Goal: Task Accomplishment & Management: Manage account settings

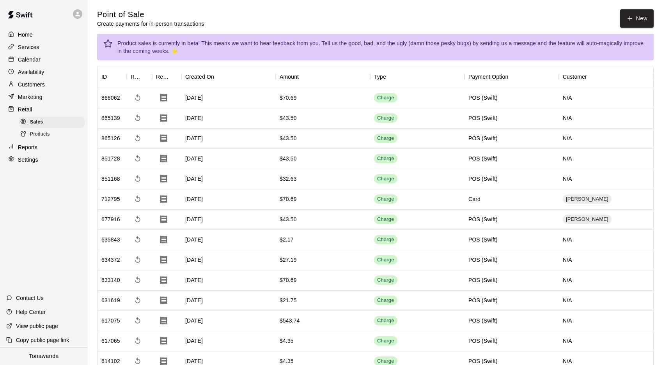
click at [26, 62] on p "Calendar" at bounding box center [29, 60] width 23 height 8
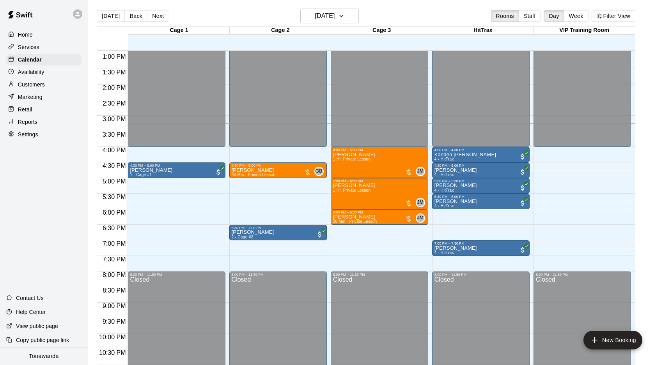
scroll to position [2, 0]
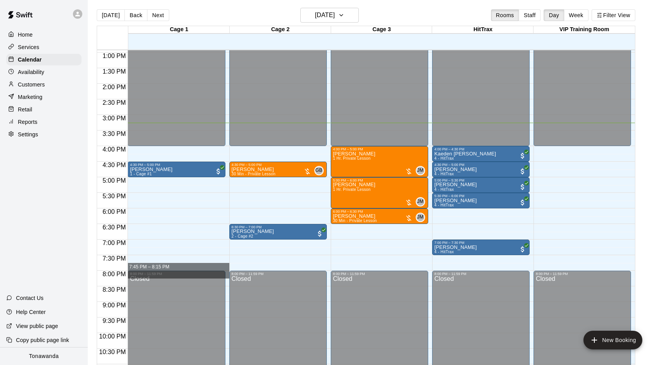
drag, startPoint x: 226, startPoint y: 271, endPoint x: 223, endPoint y: 268, distance: 4.7
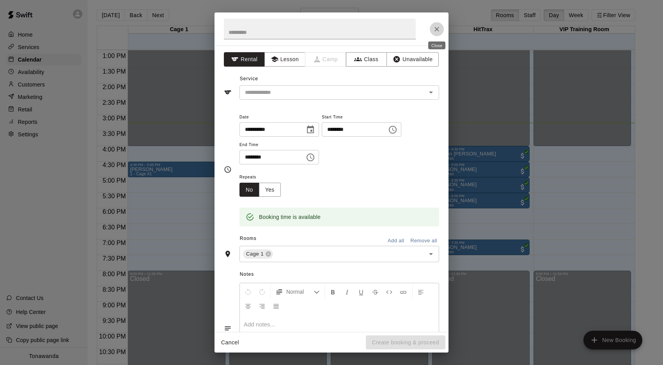
click at [441, 25] on button "Close" at bounding box center [437, 29] width 14 height 14
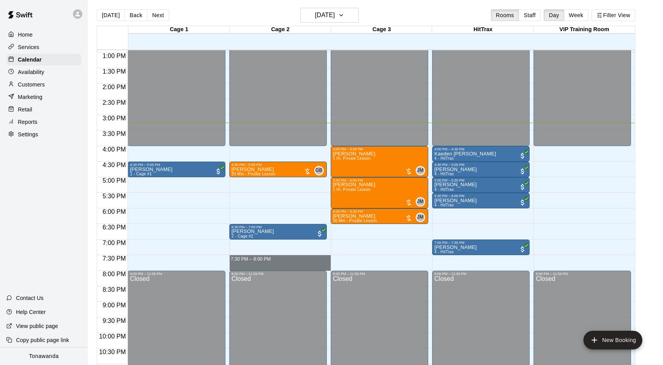
drag, startPoint x: 264, startPoint y: 269, endPoint x: 267, endPoint y: 262, distance: 7.5
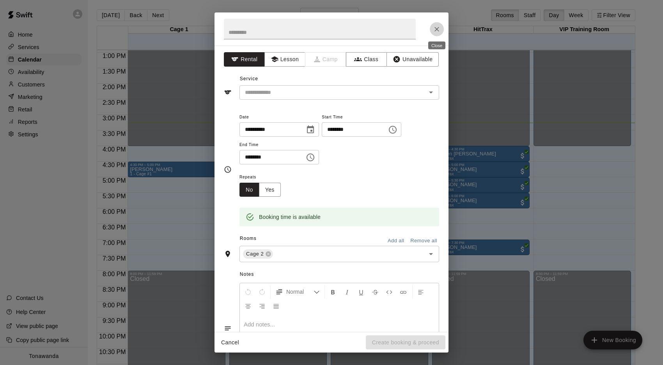
click at [435, 33] on button "Close" at bounding box center [437, 29] width 14 height 14
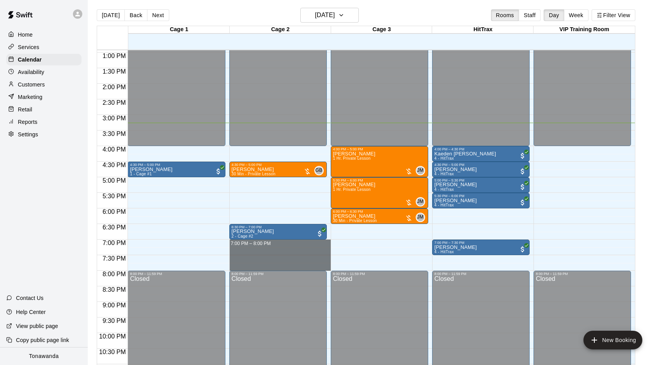
drag, startPoint x: 316, startPoint y: 269, endPoint x: 314, endPoint y: 247, distance: 22.7
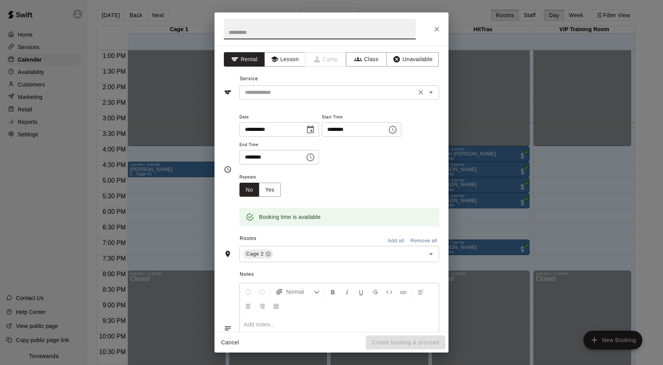
click at [290, 94] on input "text" at bounding box center [328, 93] width 172 height 10
click at [353, 76] on div "Service ​" at bounding box center [331, 86] width 215 height 27
click at [405, 241] on button "Add all" at bounding box center [395, 241] width 25 height 12
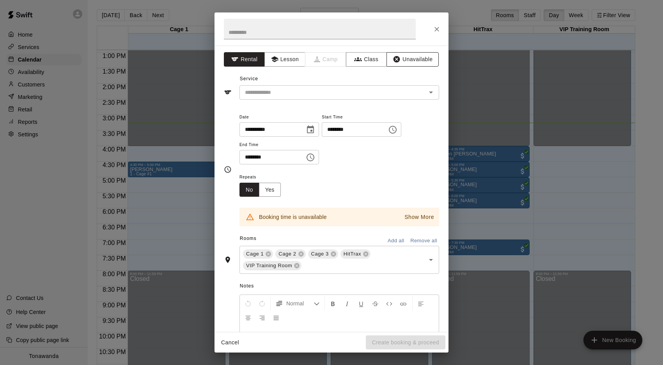
click at [431, 60] on button "Unavailable" at bounding box center [412, 59] width 52 height 14
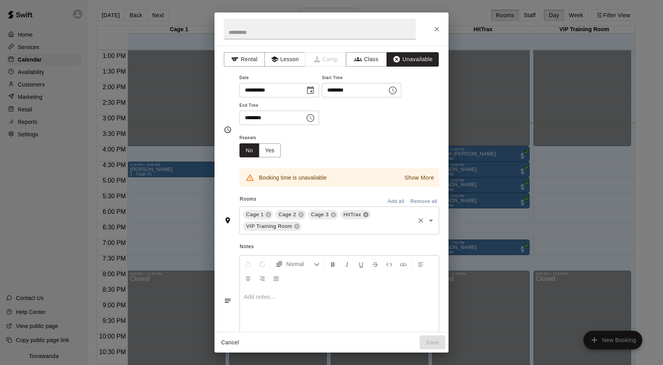
click at [363, 215] on icon at bounding box center [365, 215] width 5 height 5
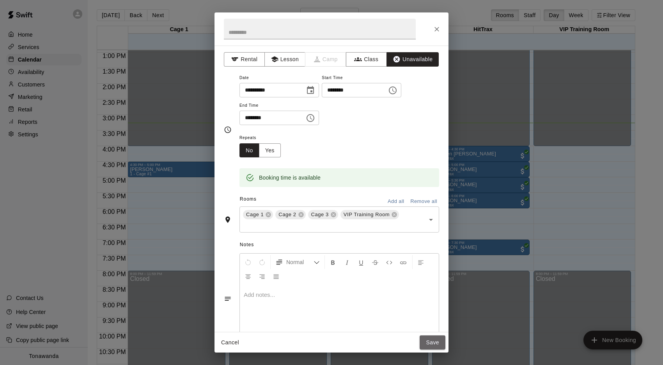
click at [437, 345] on button "Save" at bounding box center [433, 343] width 26 height 14
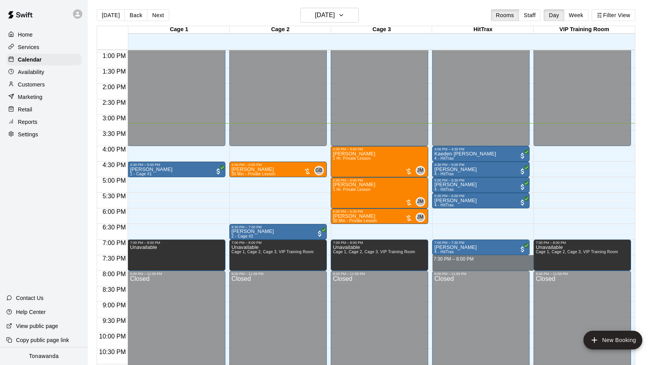
drag, startPoint x: 473, startPoint y: 258, endPoint x: 477, endPoint y: 268, distance: 11.0
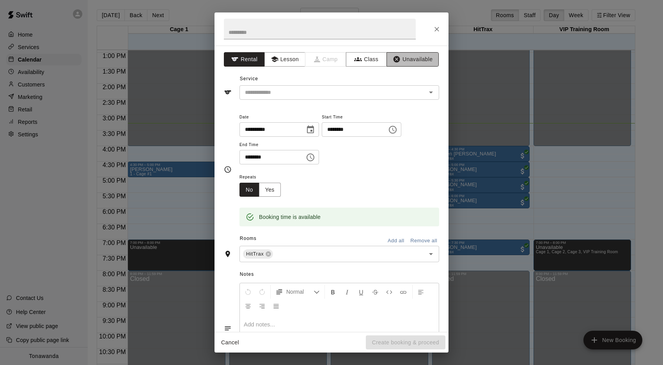
click at [404, 64] on button "Unavailable" at bounding box center [412, 59] width 52 height 14
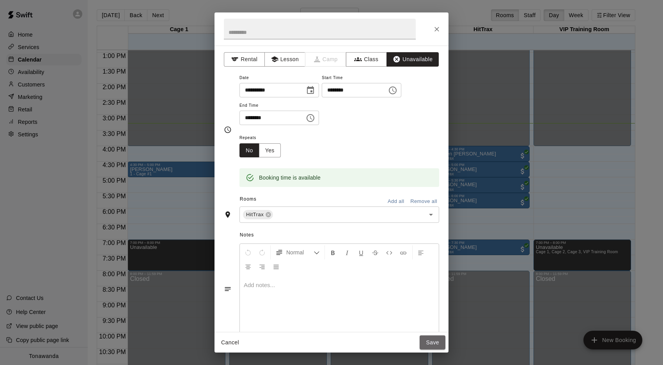
click at [428, 345] on button "Save" at bounding box center [433, 343] width 26 height 14
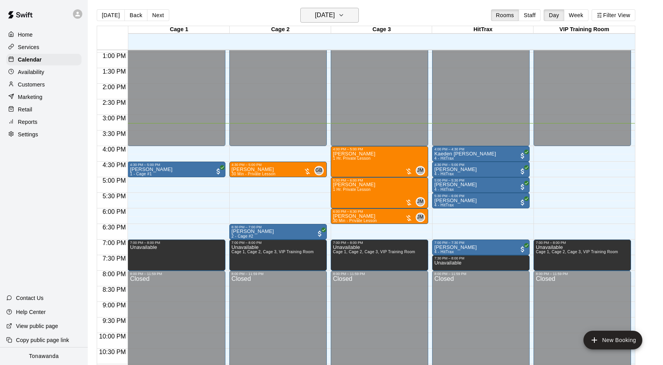
click at [335, 19] on h6 "[DATE]" at bounding box center [325, 15] width 20 height 11
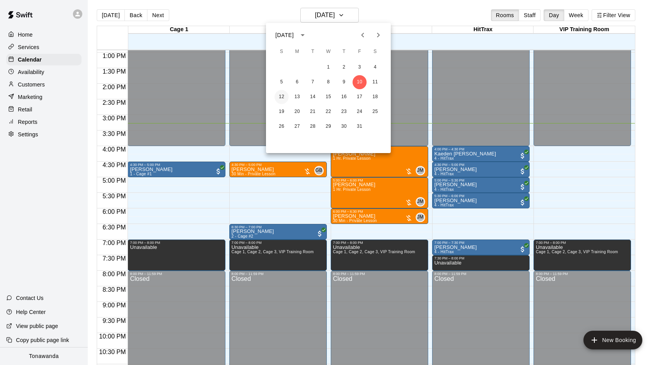
click at [281, 94] on button "12" at bounding box center [282, 97] width 14 height 14
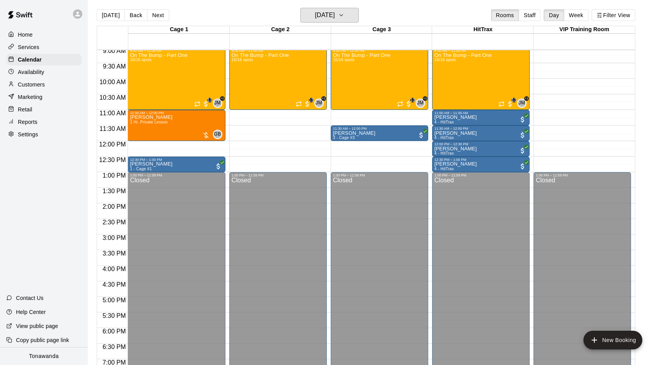
scroll to position [267, 0]
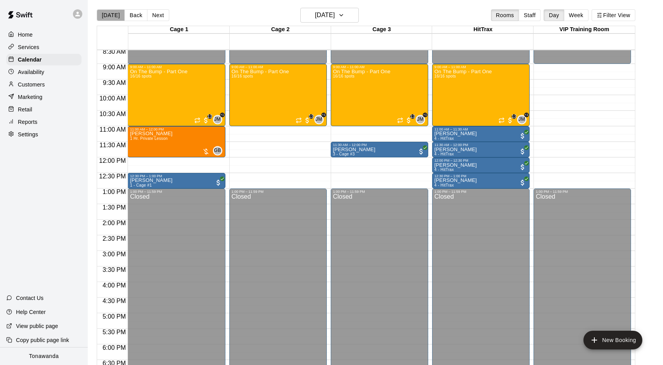
click at [112, 18] on button "[DATE]" at bounding box center [111, 15] width 28 height 12
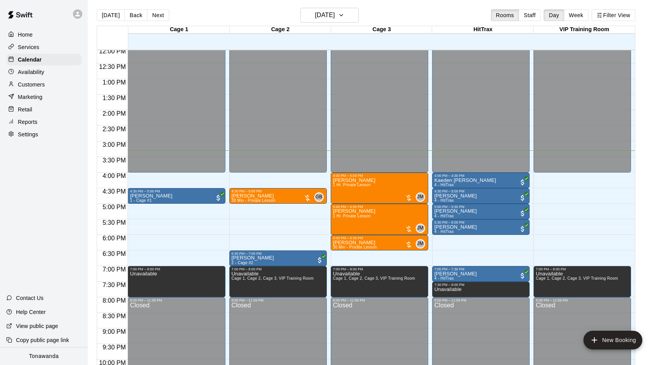
scroll to position [390, 0]
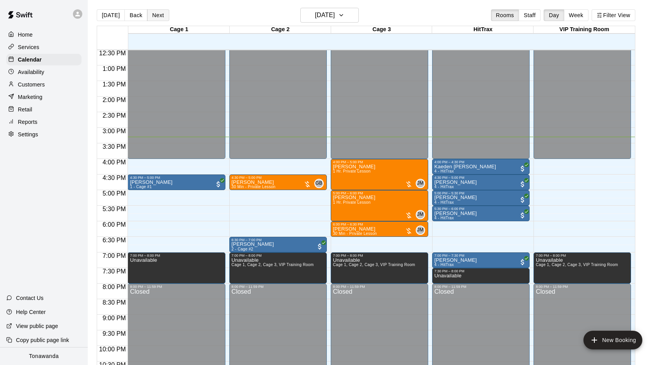
click at [159, 11] on button "Next" at bounding box center [158, 15] width 22 height 12
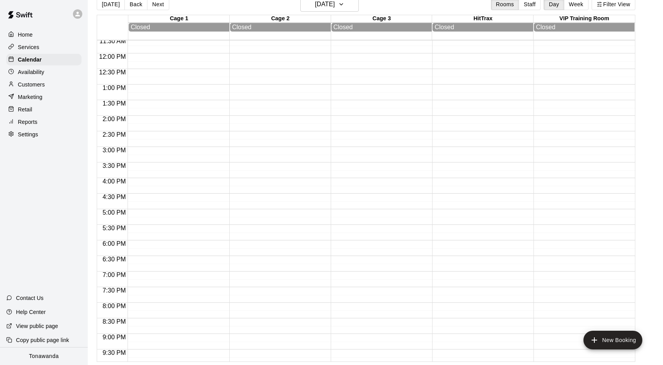
scroll to position [428, 0]
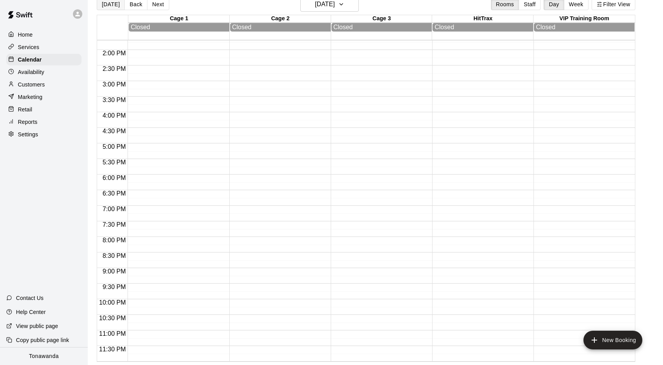
click at [114, 4] on button "[DATE]" at bounding box center [111, 4] width 28 height 12
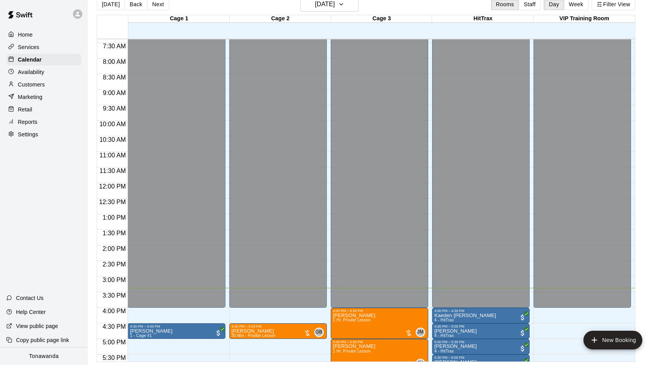
scroll to position [427, 0]
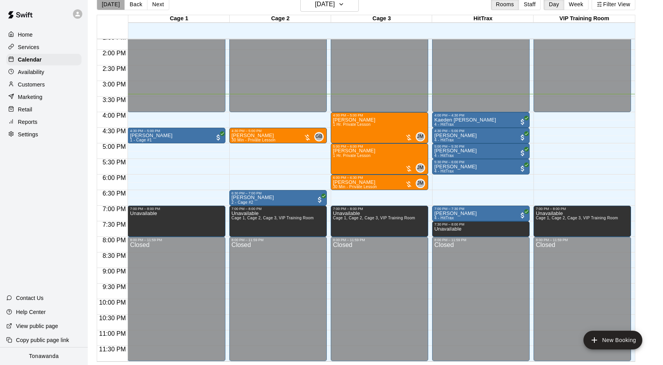
click at [110, 8] on button "[DATE]" at bounding box center [111, 4] width 28 height 12
click at [55, 62] on div "Calendar" at bounding box center [43, 60] width 75 height 12
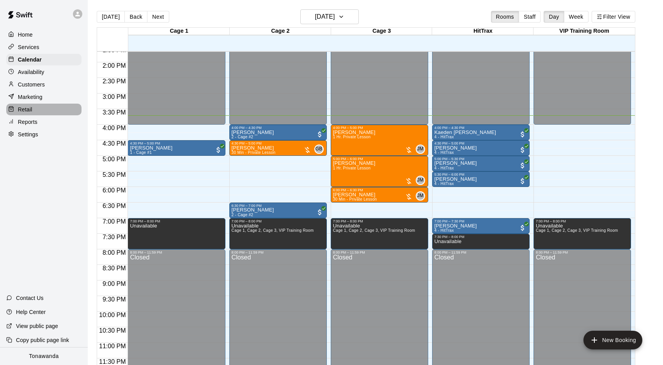
click at [36, 108] on div "Retail" at bounding box center [43, 110] width 75 height 12
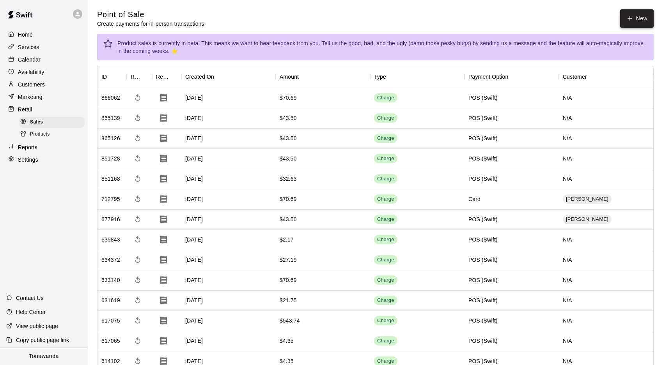
click at [639, 15] on button "New" at bounding box center [637, 18] width 34 height 18
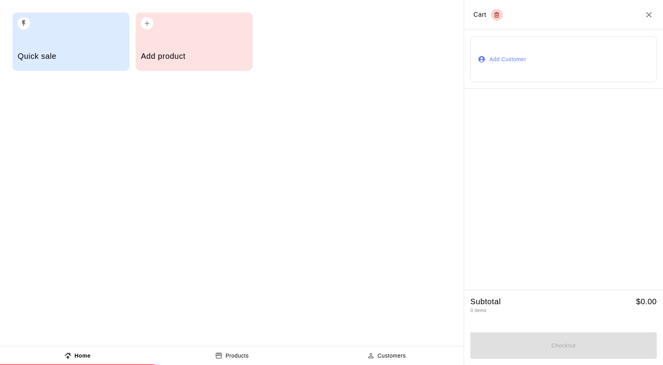
click at [158, 56] on h5 "Add product" at bounding box center [194, 56] width 106 height 11
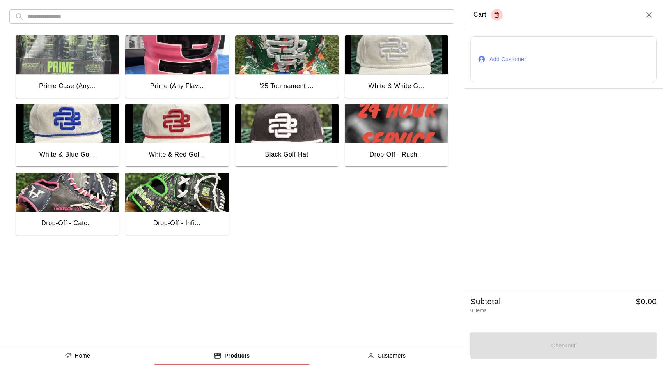
click at [650, 15] on icon "Close" at bounding box center [648, 14] width 9 height 9
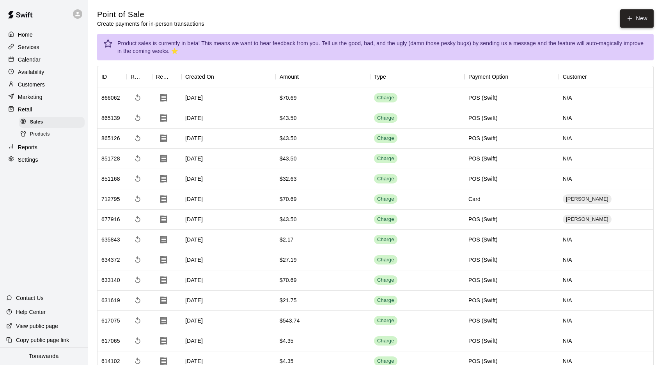
click at [631, 20] on icon "button" at bounding box center [629, 18] width 7 height 7
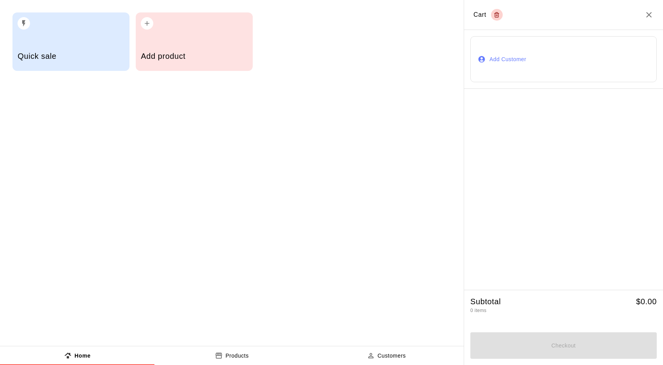
click at [91, 61] on h5 "Quick sale" at bounding box center [71, 56] width 106 height 11
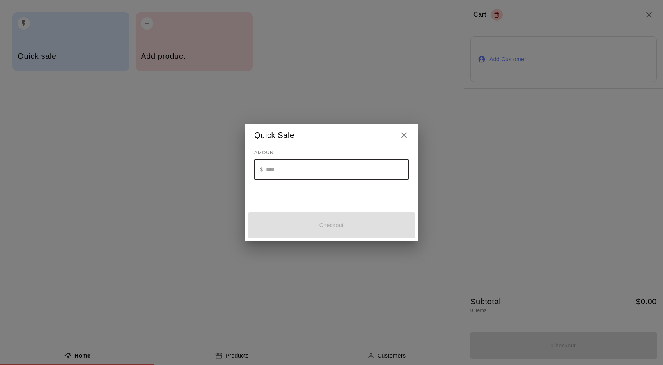
click at [297, 177] on input "text" at bounding box center [337, 169] width 143 height 21
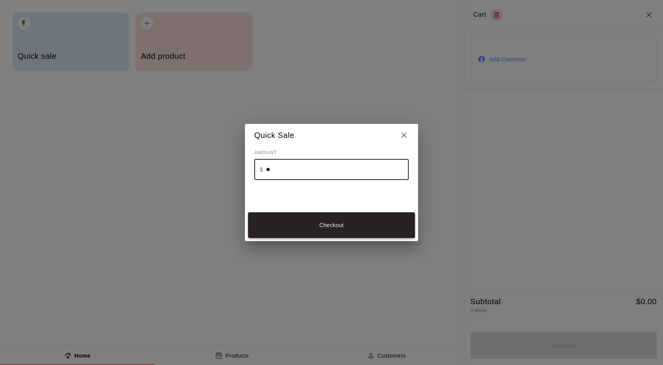
type input "**"
click at [345, 232] on button "Checkout" at bounding box center [331, 226] width 167 height 26
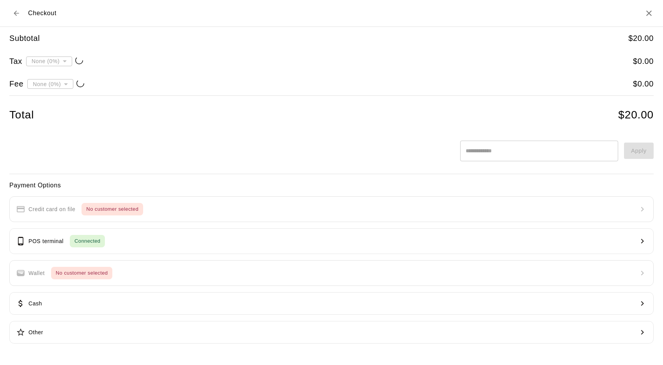
type input "**********"
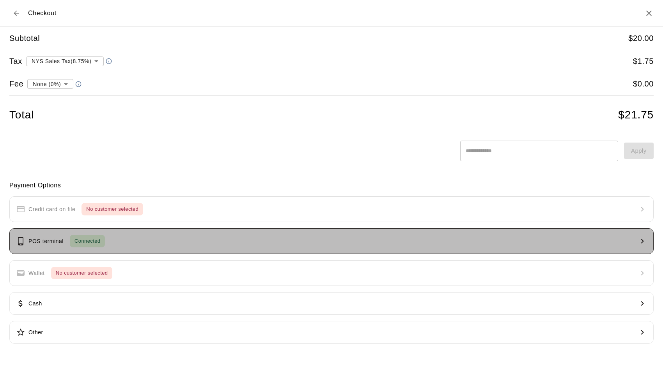
click at [99, 239] on span "Connected" at bounding box center [87, 241] width 35 height 9
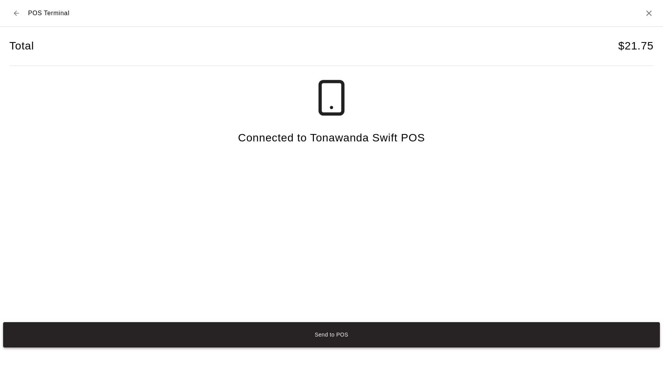
click at [320, 337] on button "Send to POS" at bounding box center [331, 335] width 657 height 26
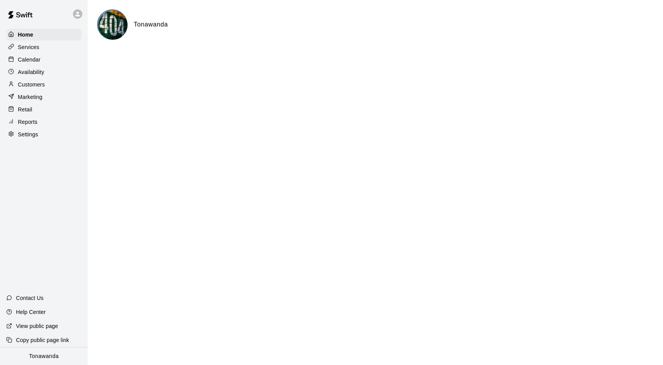
click at [29, 60] on p "Calendar" at bounding box center [29, 60] width 23 height 8
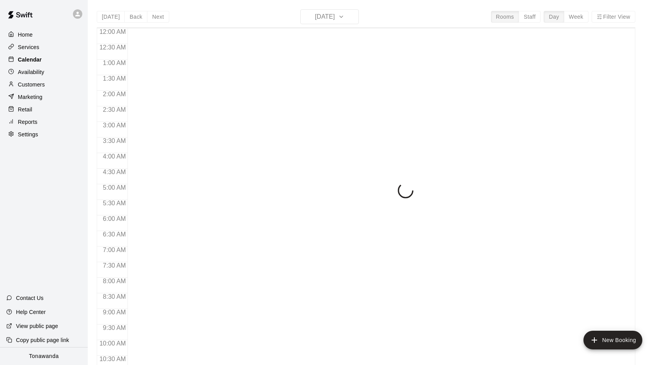
scroll to position [403, 0]
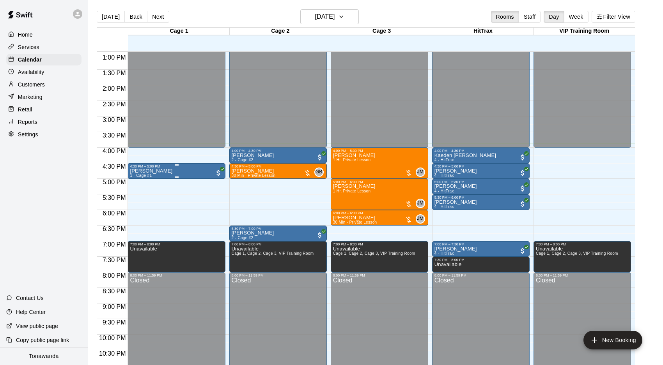
click at [159, 174] on div "Emma Hahn 1 - Cage #1" at bounding box center [176, 350] width 93 height 365
click at [135, 212] on icon "delete" at bounding box center [137, 213] width 9 height 9
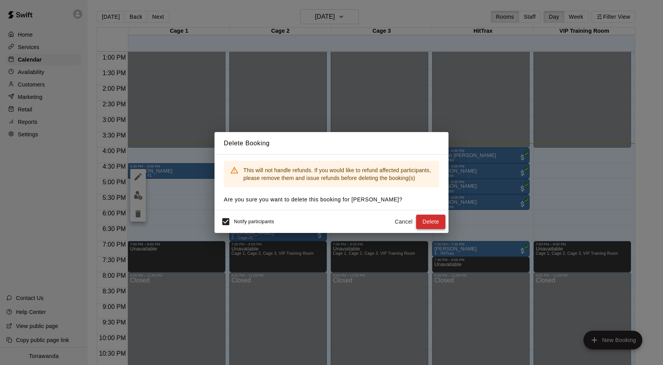
click at [424, 223] on button "Delete" at bounding box center [430, 222] width 29 height 14
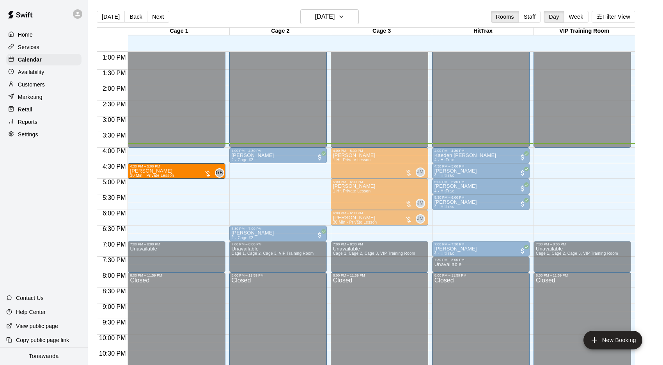
drag, startPoint x: 285, startPoint y: 174, endPoint x: 225, endPoint y: 174, distance: 60.4
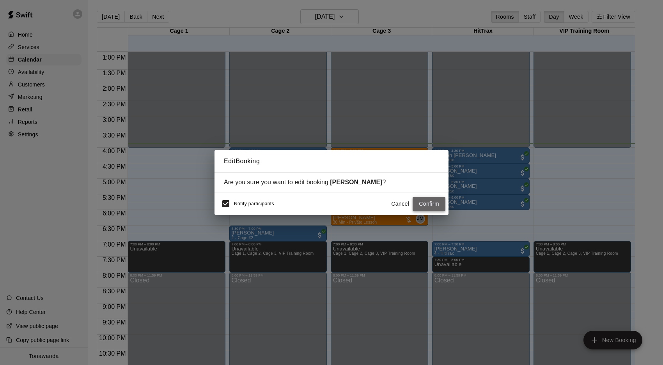
click at [427, 201] on button "Confirm" at bounding box center [429, 204] width 33 height 14
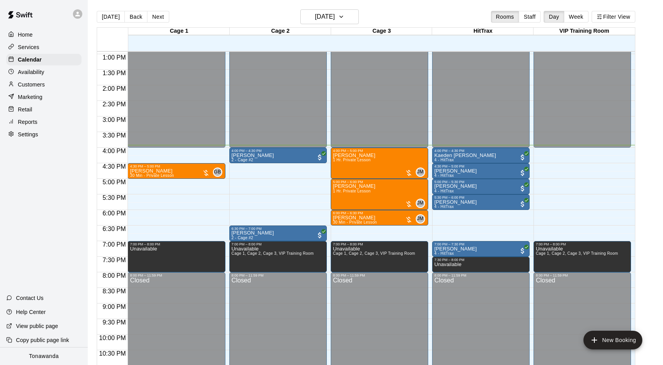
click at [290, 215] on div "12:00 AM – 4:00 PM Closed 4:00 PM – 4:30 PM Adam Molnar 2 - Cage #2 6:30 PM – 7…" at bounding box center [277, 23] width 97 height 749
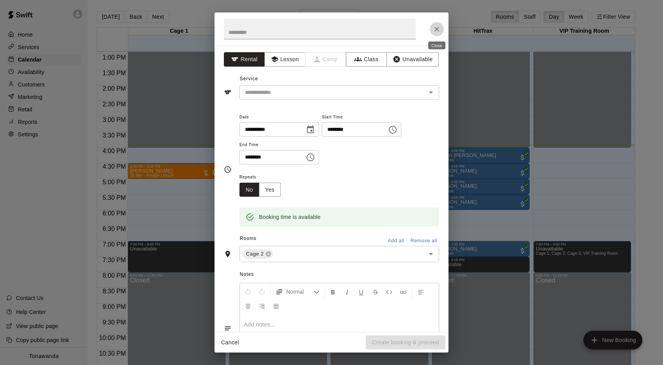
click at [437, 27] on icon "Close" at bounding box center [437, 29] width 8 height 8
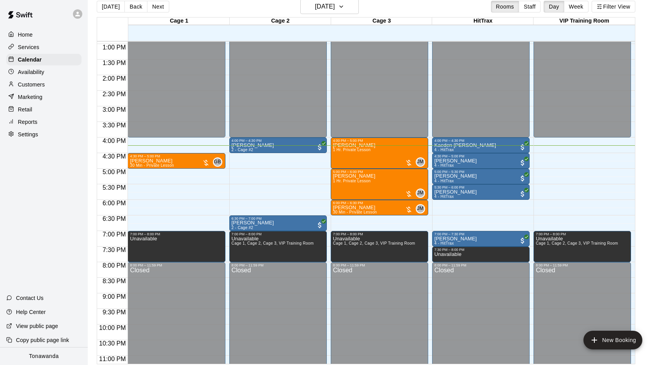
scroll to position [12, 0]
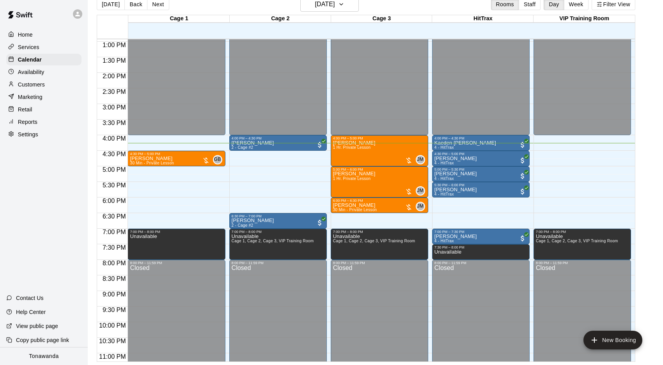
click at [48, 86] on div "Customers" at bounding box center [43, 85] width 75 height 12
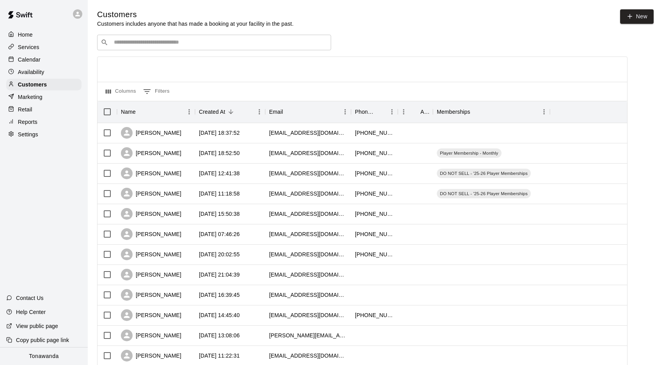
click at [34, 102] on div "Marketing" at bounding box center [43, 97] width 75 height 12
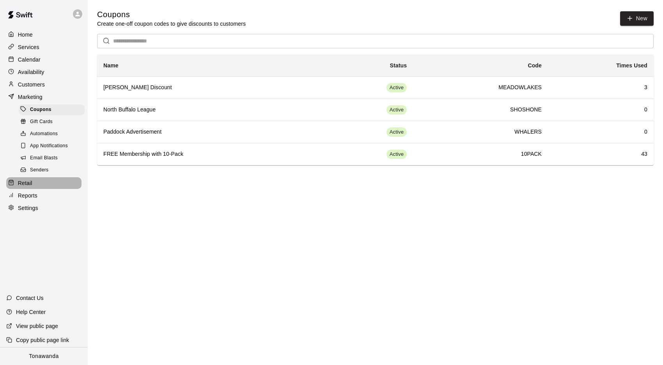
click at [46, 185] on div "Retail" at bounding box center [43, 183] width 75 height 12
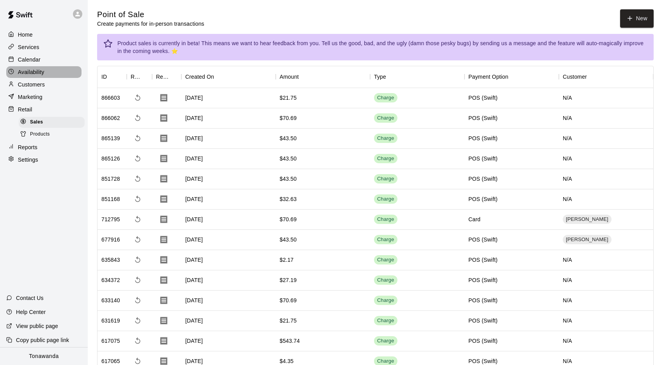
click at [37, 75] on p "Availability" at bounding box center [31, 72] width 27 height 8
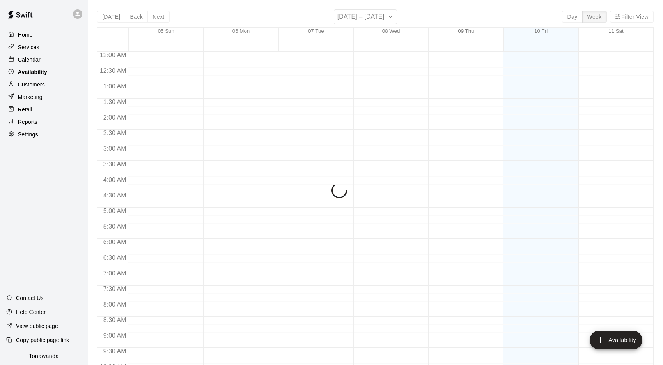
scroll to position [427, 0]
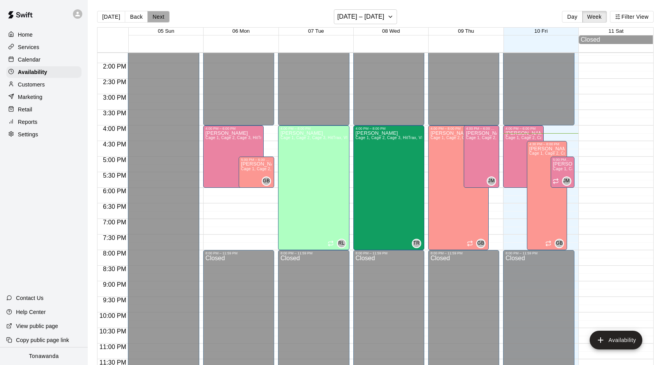
click at [159, 18] on button "Next" at bounding box center [158, 17] width 22 height 12
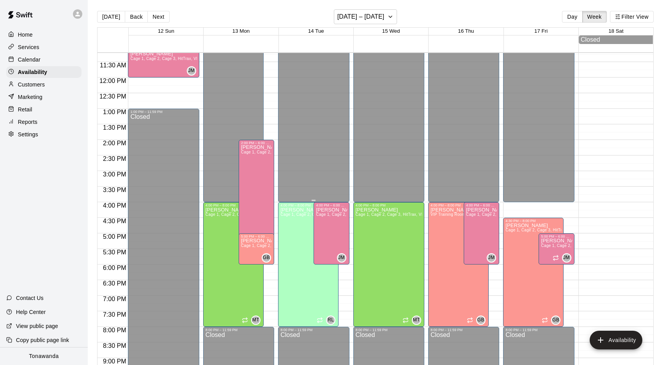
scroll to position [348, 0]
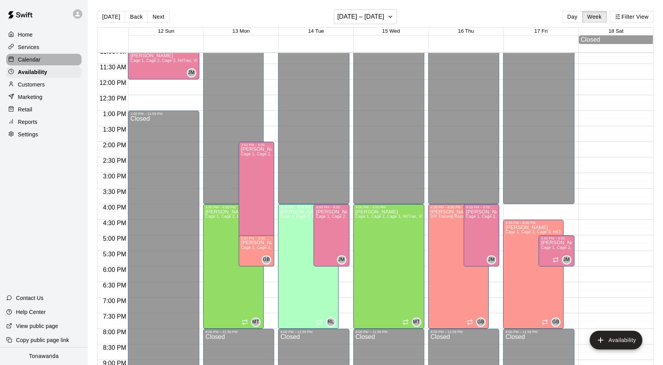
click at [38, 60] on p "Calendar" at bounding box center [29, 60] width 23 height 8
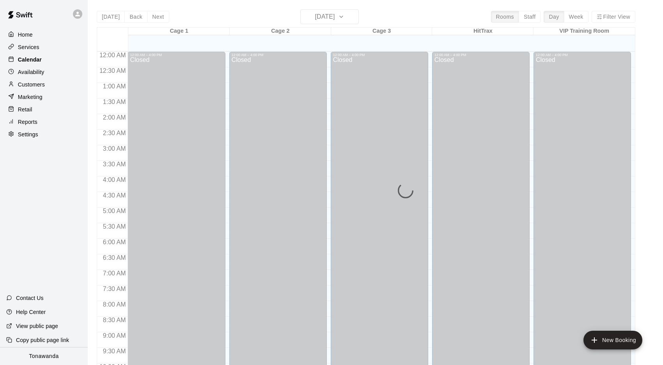
scroll to position [403, 0]
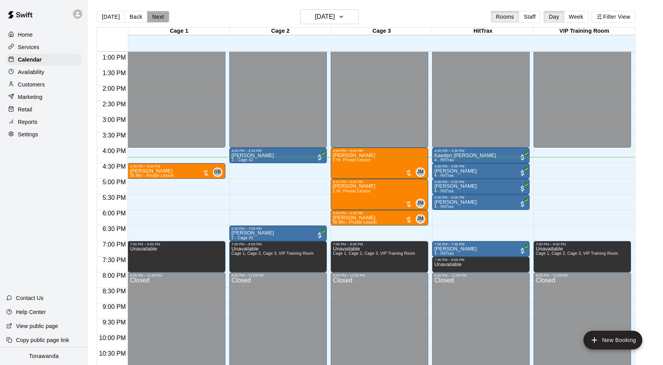
click at [159, 17] on button "Next" at bounding box center [158, 17] width 22 height 12
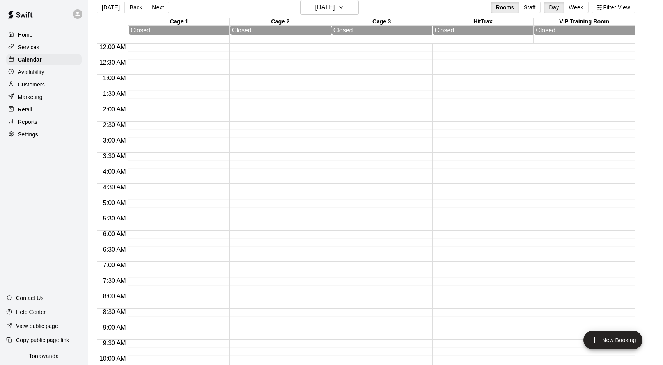
scroll to position [7, 0]
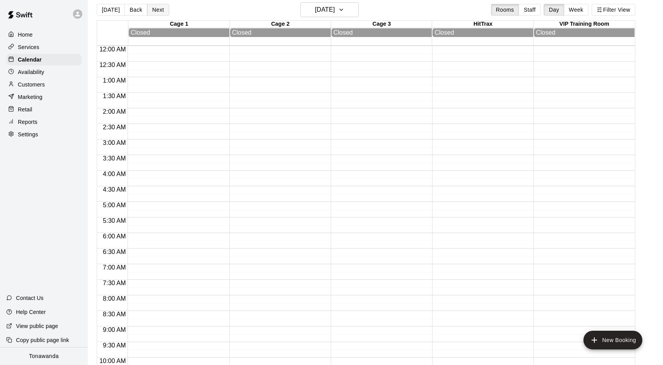
click at [152, 8] on button "Next" at bounding box center [158, 10] width 22 height 12
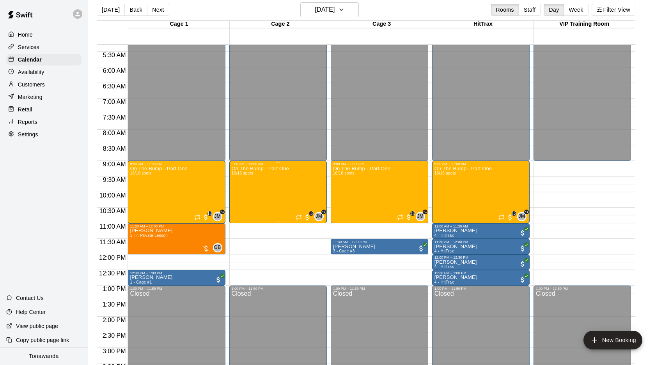
scroll to position [164, 0]
click at [103, 9] on button "[DATE]" at bounding box center [111, 10] width 28 height 12
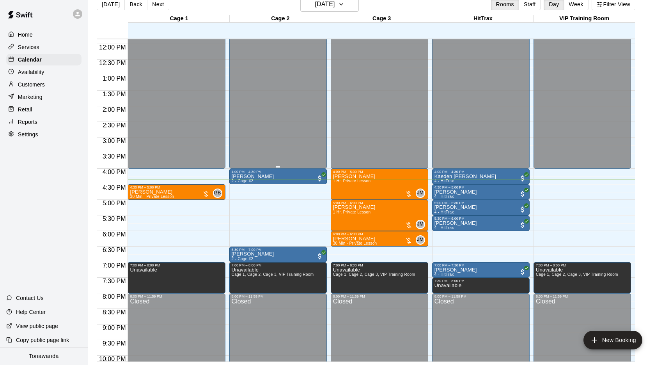
scroll to position [378, 0]
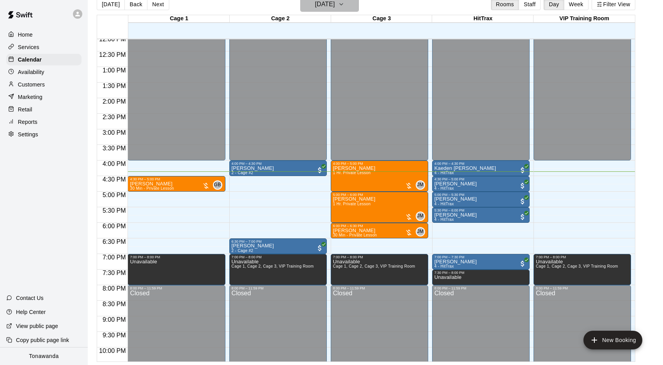
click at [316, 4] on h6 "[DATE]" at bounding box center [325, 4] width 20 height 11
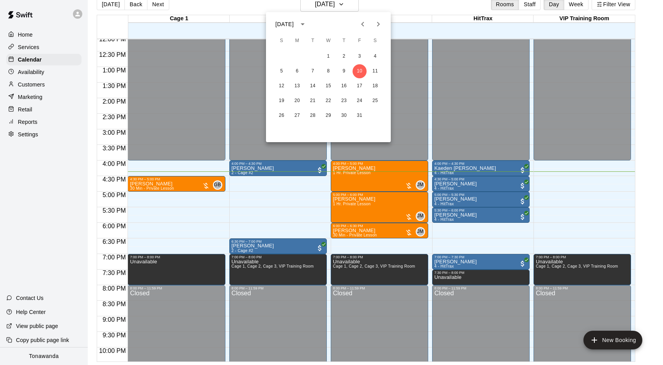
click at [309, 23] on button "calendar view is open, switch to year view" at bounding box center [302, 24] width 13 height 13
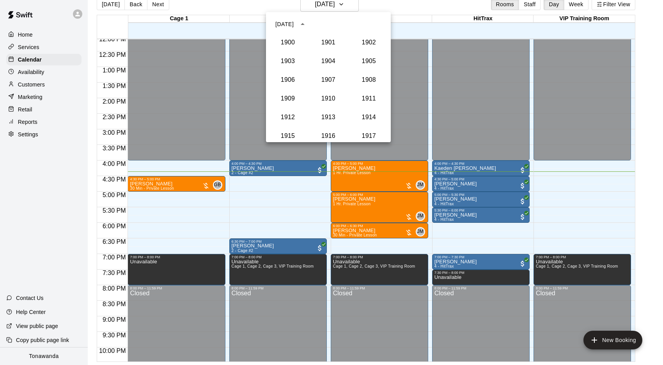
scroll to position [722, 0]
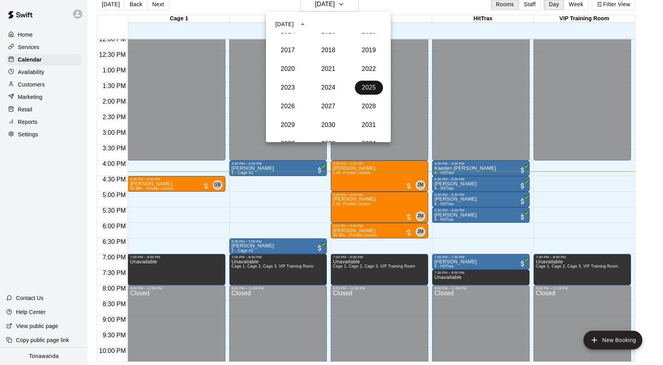
click at [363, 87] on button "2025" at bounding box center [369, 88] width 28 height 14
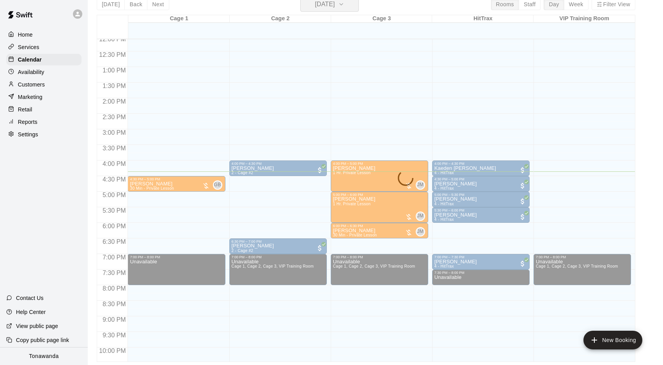
scroll to position [9, 0]
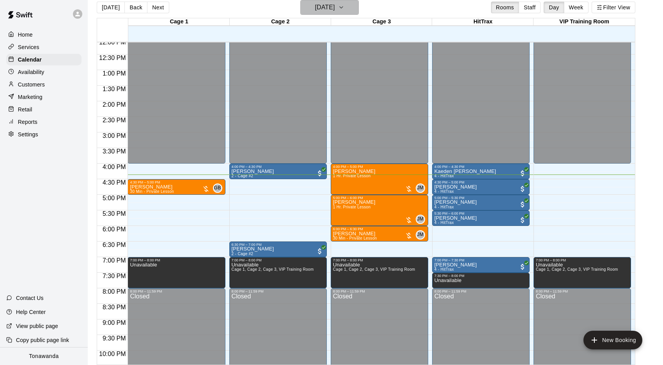
click at [344, 11] on icon "button" at bounding box center [341, 7] width 6 height 9
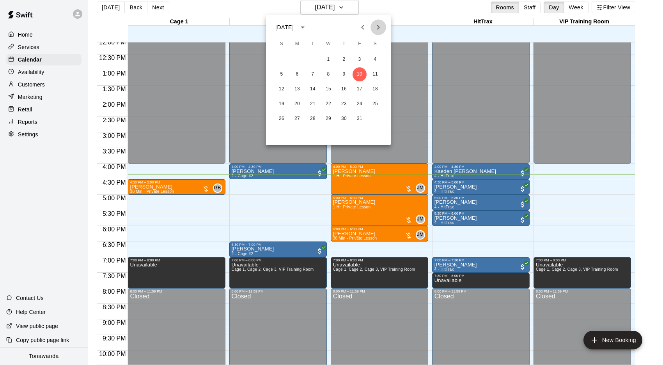
click at [377, 28] on icon "Next month" at bounding box center [378, 27] width 9 height 9
click at [301, 73] on button "8" at bounding box center [297, 74] width 14 height 14
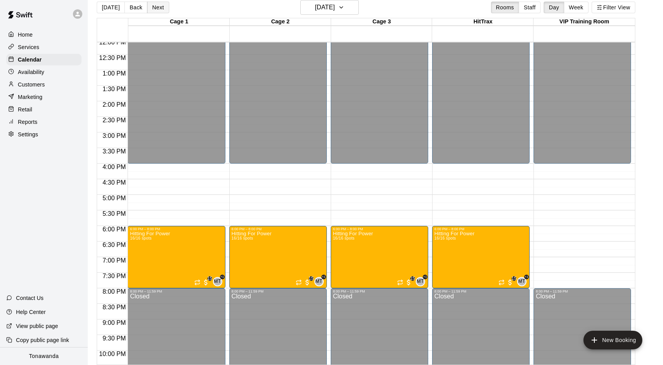
click at [162, 11] on button "Next" at bounding box center [158, 8] width 22 height 12
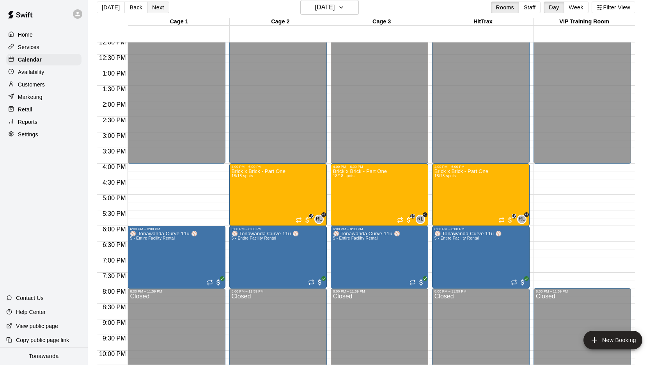
click at [162, 11] on button "Next" at bounding box center [158, 8] width 22 height 12
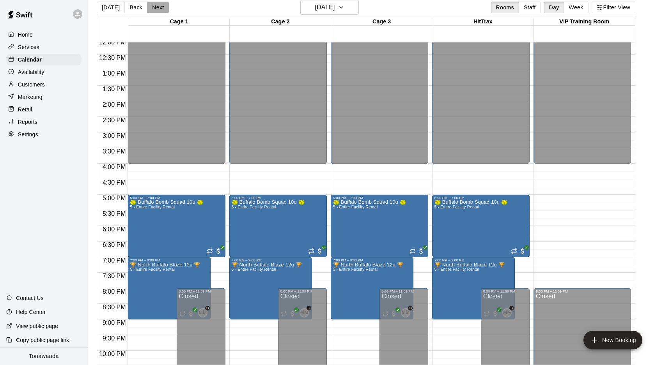
click at [162, 11] on button "Next" at bounding box center [158, 8] width 22 height 12
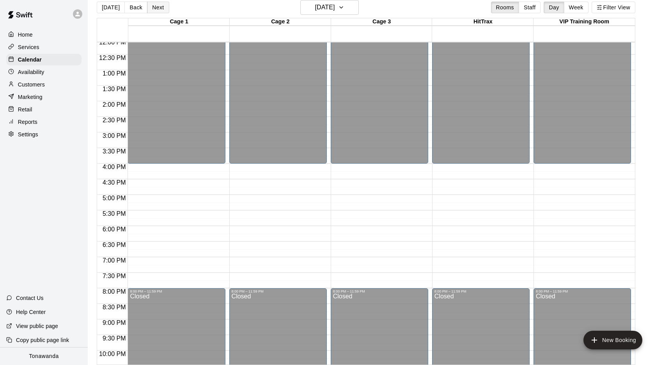
click at [162, 11] on button "Next" at bounding box center [158, 8] width 22 height 12
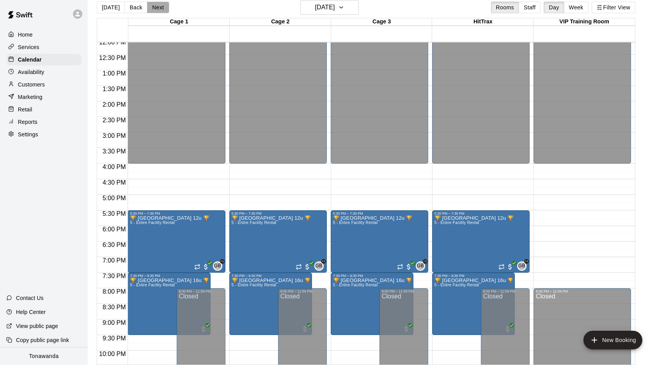
click at [162, 11] on button "Next" at bounding box center [158, 8] width 22 height 12
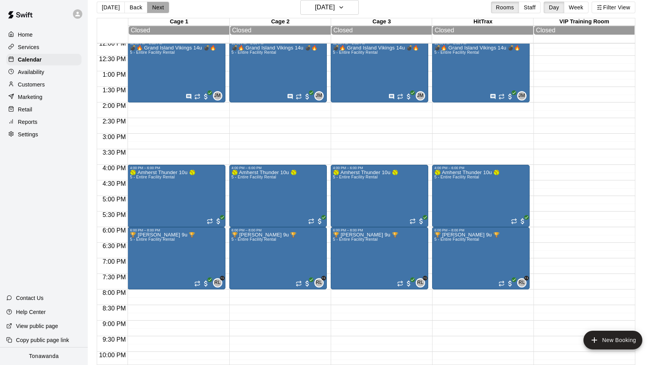
click at [162, 11] on button "Next" at bounding box center [158, 8] width 22 height 12
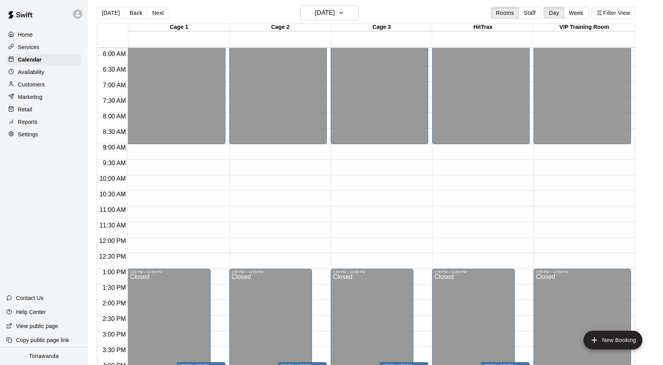
scroll to position [3, 0]
click at [116, 18] on button "[DATE]" at bounding box center [111, 14] width 28 height 12
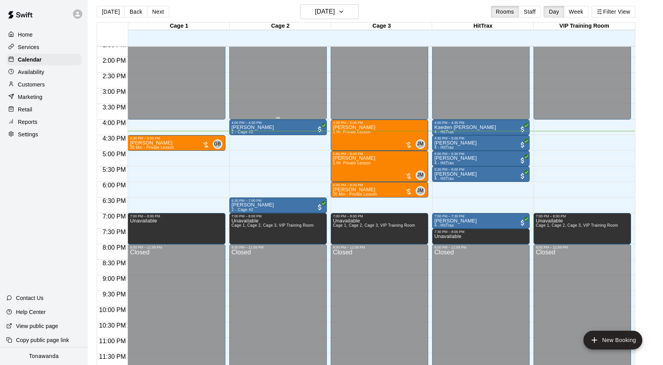
scroll to position [7, 0]
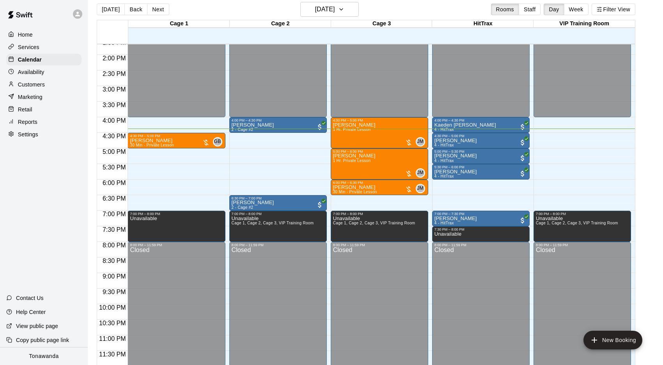
click at [41, 74] on p "Availability" at bounding box center [31, 72] width 27 height 8
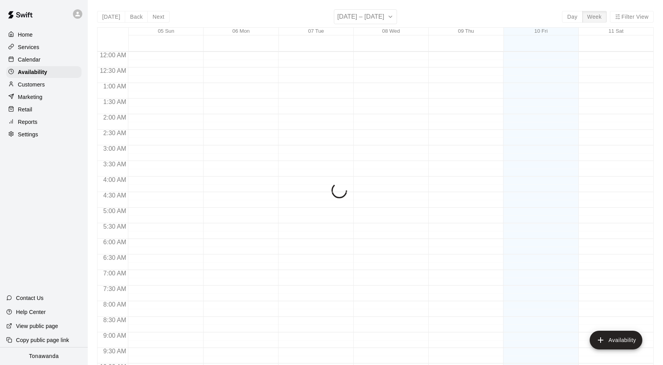
scroll to position [427, 0]
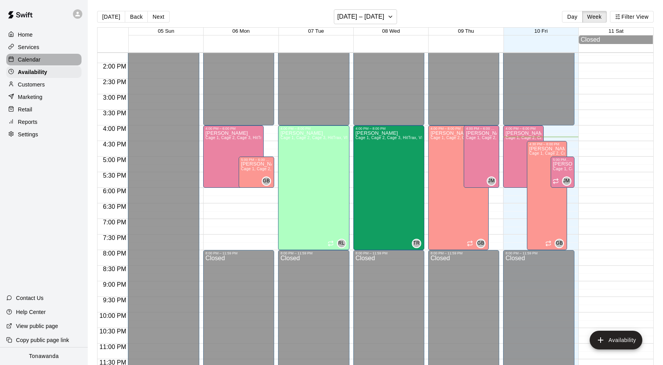
click at [34, 64] on div "Calendar" at bounding box center [43, 60] width 75 height 12
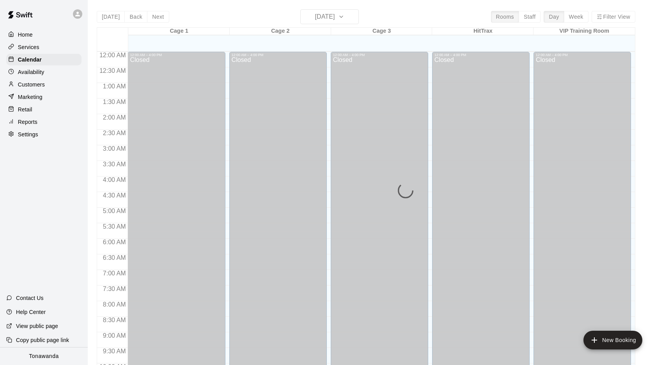
scroll to position [403, 0]
